Goal: Task Accomplishment & Management: Manage account settings

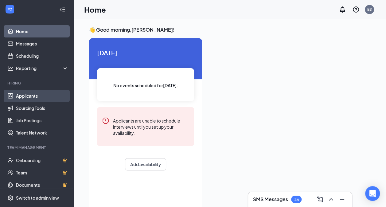
click at [36, 99] on link "Applicants" at bounding box center [42, 96] width 53 height 12
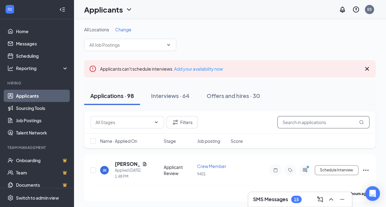
click at [303, 122] on input "text" at bounding box center [324, 122] width 92 height 12
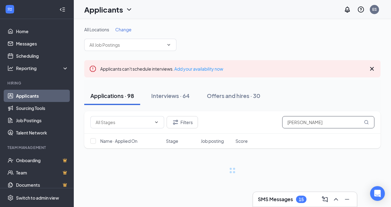
type input "[PERSON_NAME]"
click at [367, 122] on icon "MagnifyingGlass" at bounding box center [366, 122] width 5 height 5
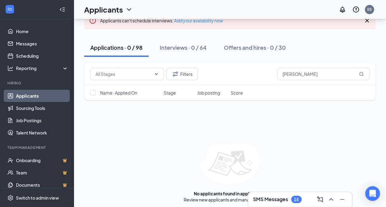
scroll to position [51, 0]
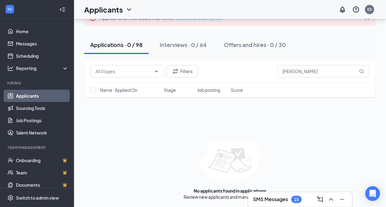
click at [26, 92] on link "Applicants" at bounding box center [42, 96] width 53 height 12
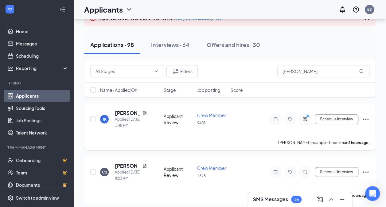
click at [147, 112] on div "[PERSON_NAME] [PERSON_NAME] Applied [DATE] 1:48 PM" at bounding box center [130, 119] width 60 height 19
click at [143, 112] on icon "Document" at bounding box center [144, 113] width 3 height 4
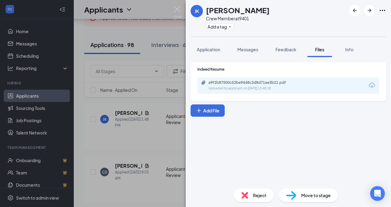
click at [151, 75] on div "[PERSON_NAME] [PERSON_NAME] Crew Member at 9401 Add a tag Application Messages …" at bounding box center [195, 103] width 391 height 207
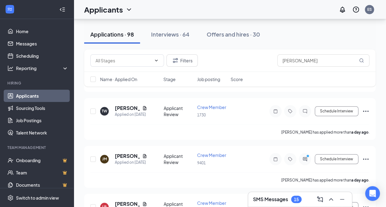
scroll to position [212, 0]
